Goal: Find specific page/section: Find specific page/section

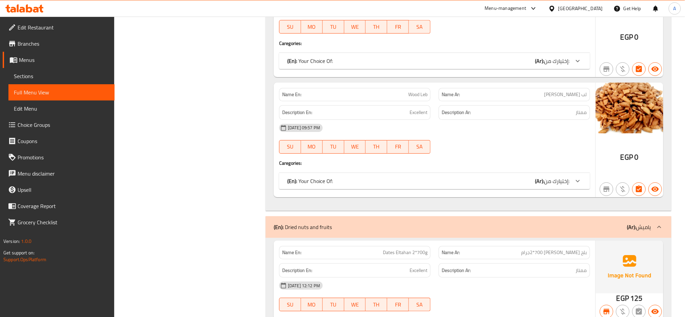
scroll to position [676, 0]
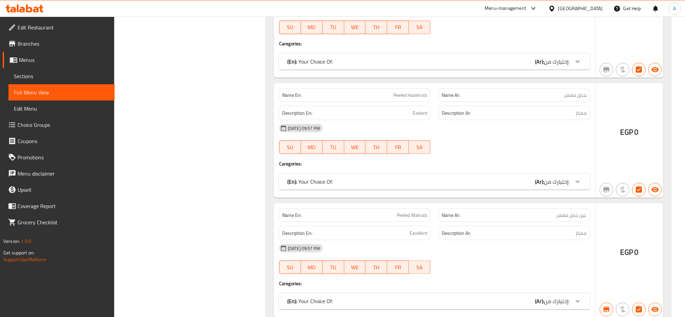
scroll to position [6566, 0]
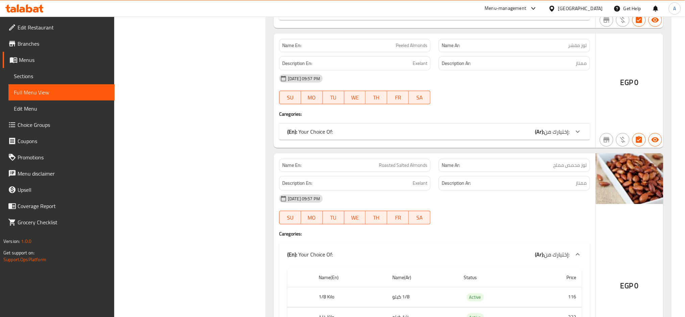
scroll to position [6386, 0]
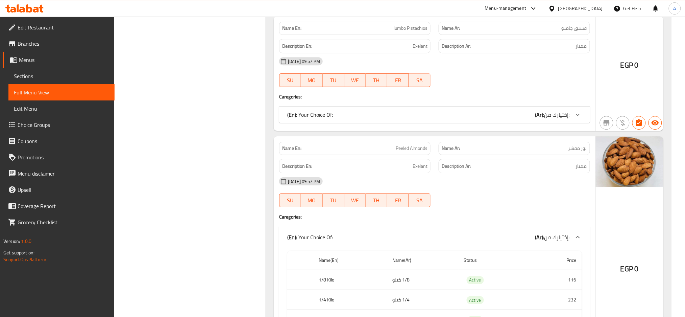
scroll to position [6341, 0]
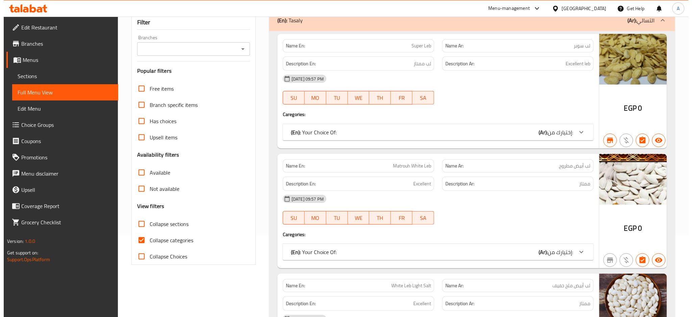
scroll to position [0, 0]
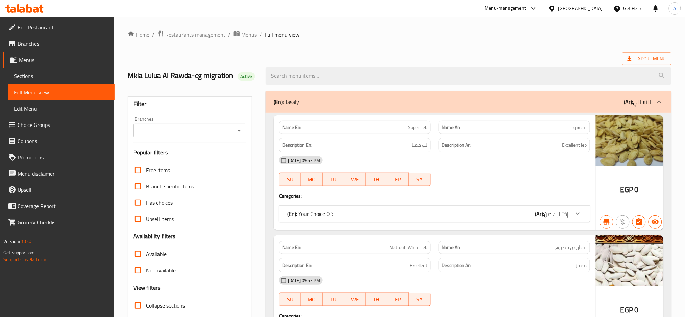
click at [595, 9] on div "[GEOGRAPHIC_DATA]" at bounding box center [580, 8] width 45 height 7
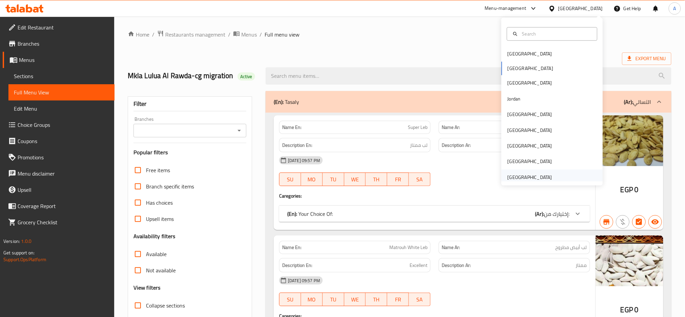
click at [561, 174] on div "[GEOGRAPHIC_DATA]" at bounding box center [552, 177] width 101 height 16
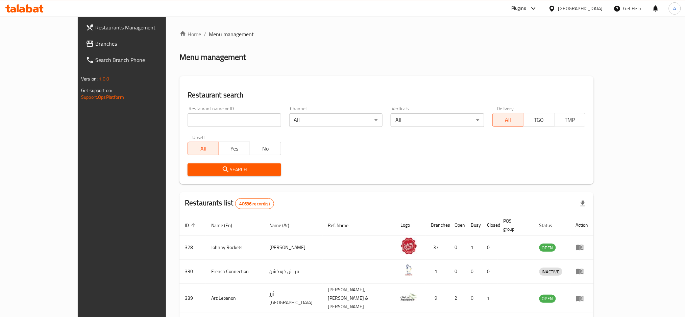
click at [188, 123] on input "search" at bounding box center [234, 120] width 93 height 14
paste input "674665"
type input "674665"
click at [184, 161] on div "Search" at bounding box center [234, 169] width 101 height 21
click at [193, 165] on span "Search" at bounding box center [234, 169] width 82 height 8
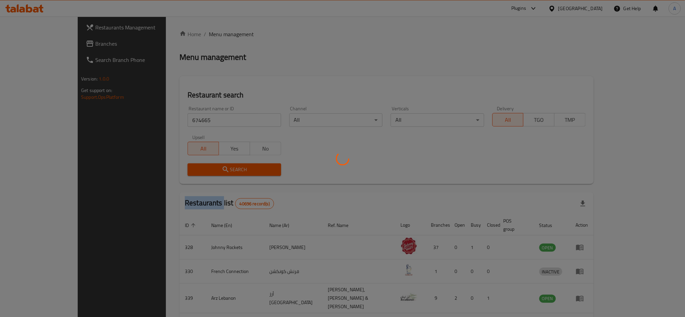
click at [178, 165] on div at bounding box center [342, 158] width 685 height 317
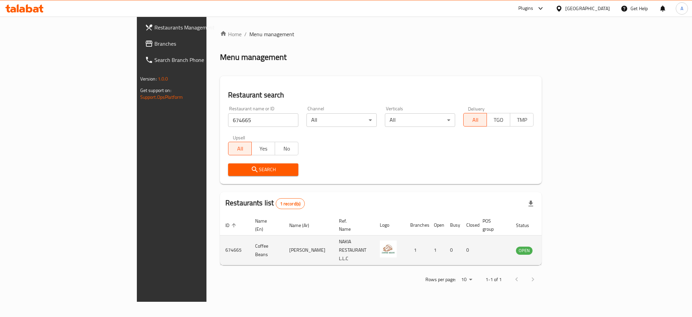
click at [570, 248] on td "enhanced table" at bounding box center [557, 250] width 23 height 30
click at [570, 245] on td "enhanced table" at bounding box center [557, 250] width 23 height 30
click at [560, 246] on icon "enhanced table" at bounding box center [556, 250] width 8 height 8
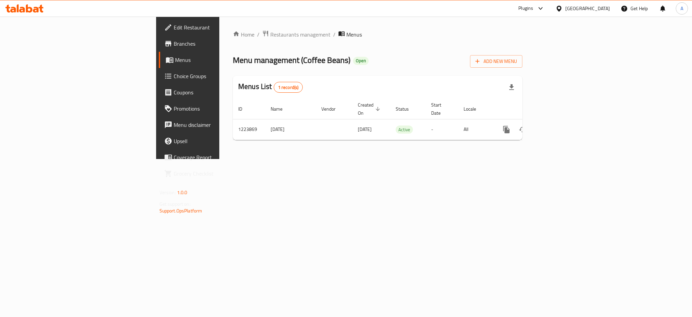
click at [539, 6] on icon at bounding box center [541, 8] width 8 height 8
click at [461, 35] on div "All Plugins" at bounding box center [461, 30] width 32 height 16
